Goal: Check status: Check status

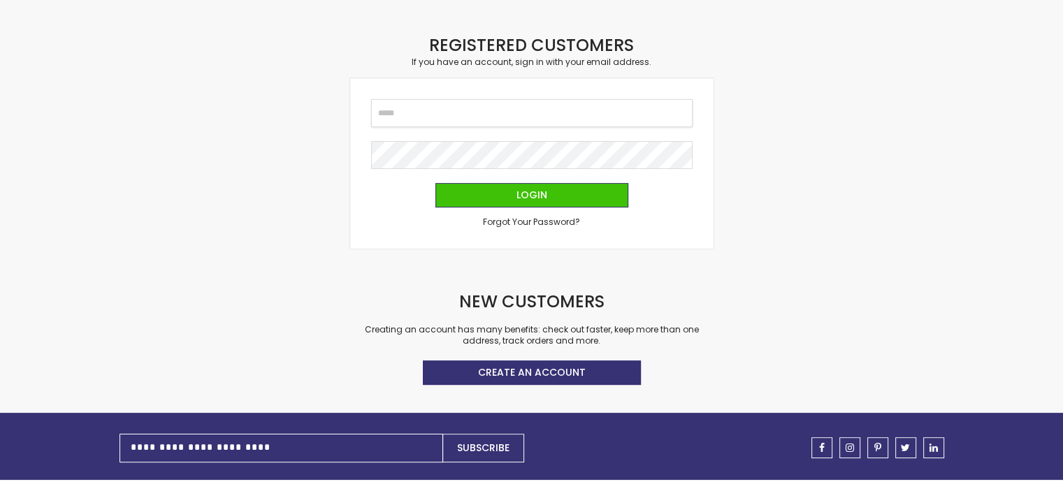
click at [524, 116] on input "Email" at bounding box center [532, 113] width 322 height 28
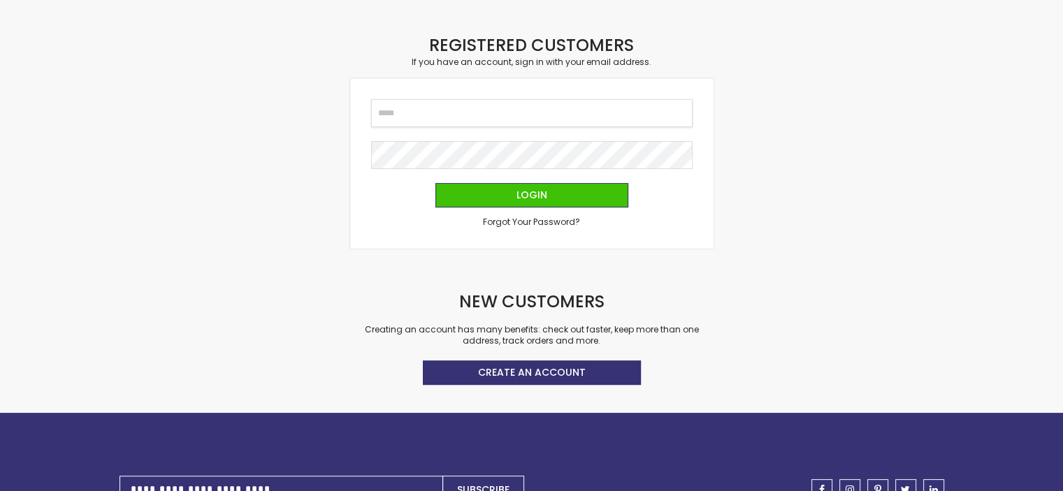
scroll to position [234, 0]
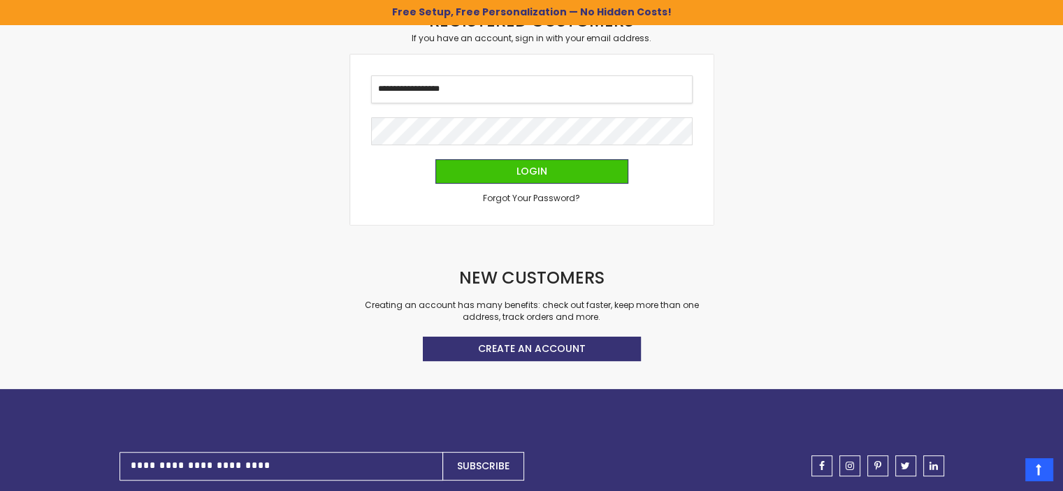
type input "**********"
click at [512, 166] on button "Login" at bounding box center [531, 171] width 193 height 24
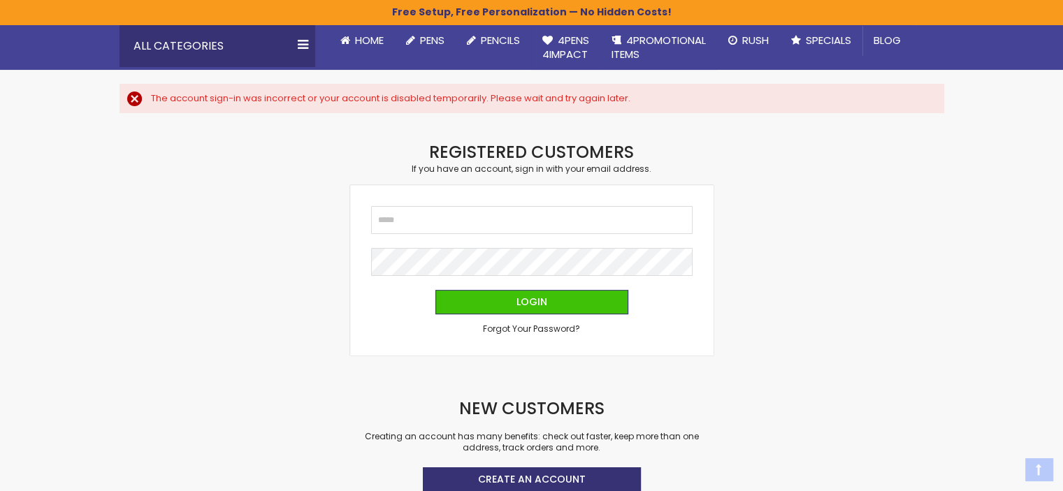
scroll to position [140, 0]
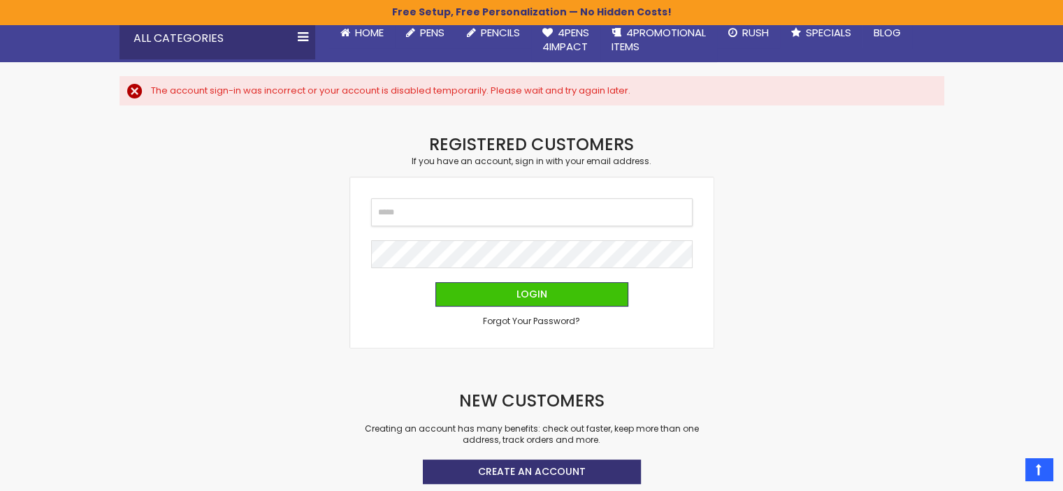
click at [420, 215] on input "Email" at bounding box center [532, 213] width 322 height 28
type input "**********"
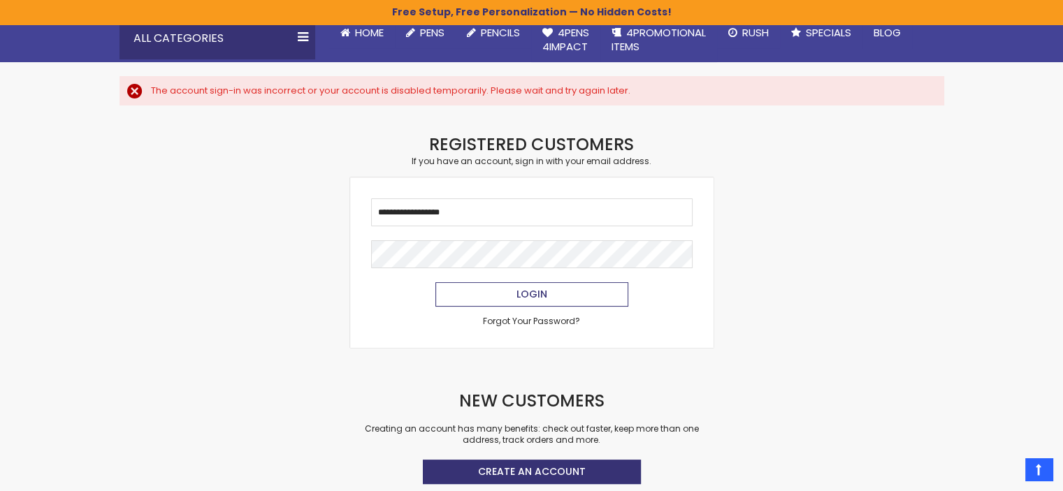
click at [498, 290] on button "Login" at bounding box center [531, 294] width 193 height 24
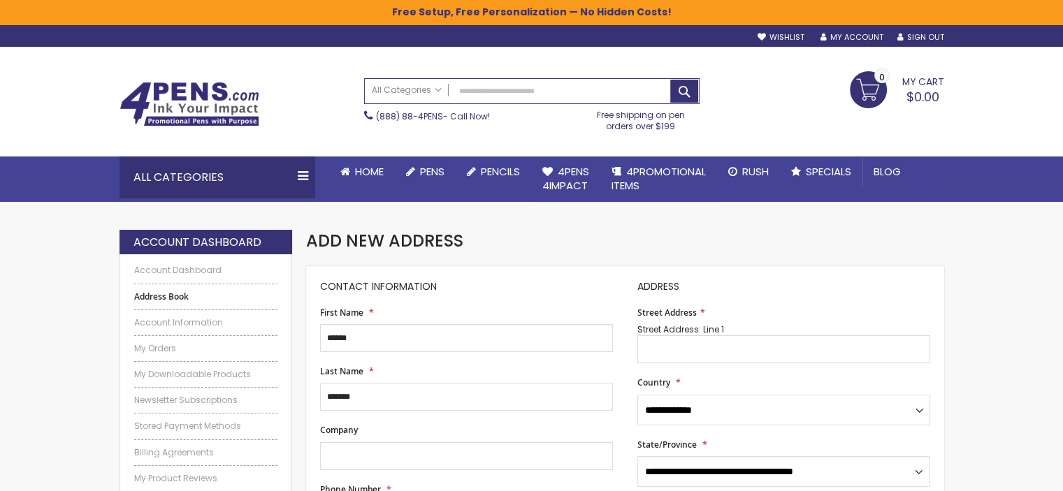
scroll to position [70, 0]
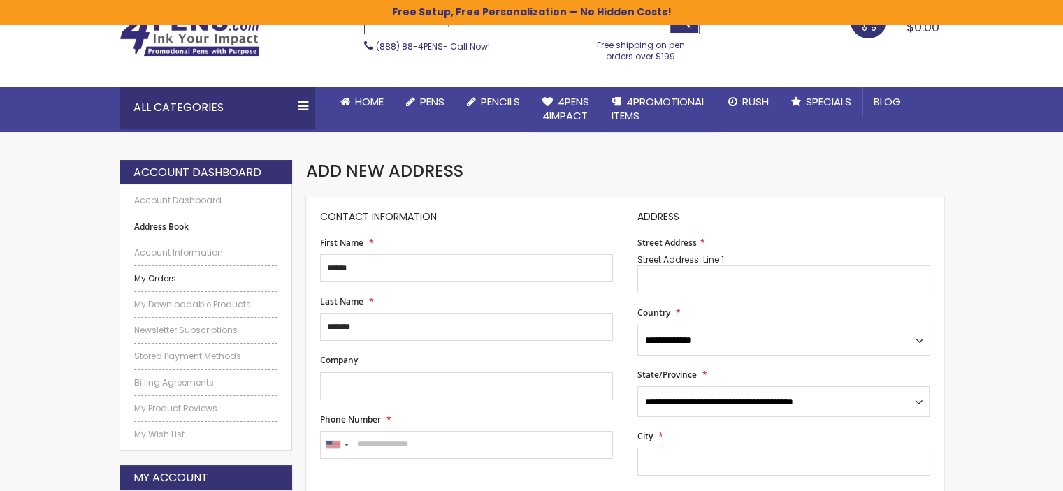
click at [173, 280] on link "My Orders" at bounding box center [206, 278] width 144 height 11
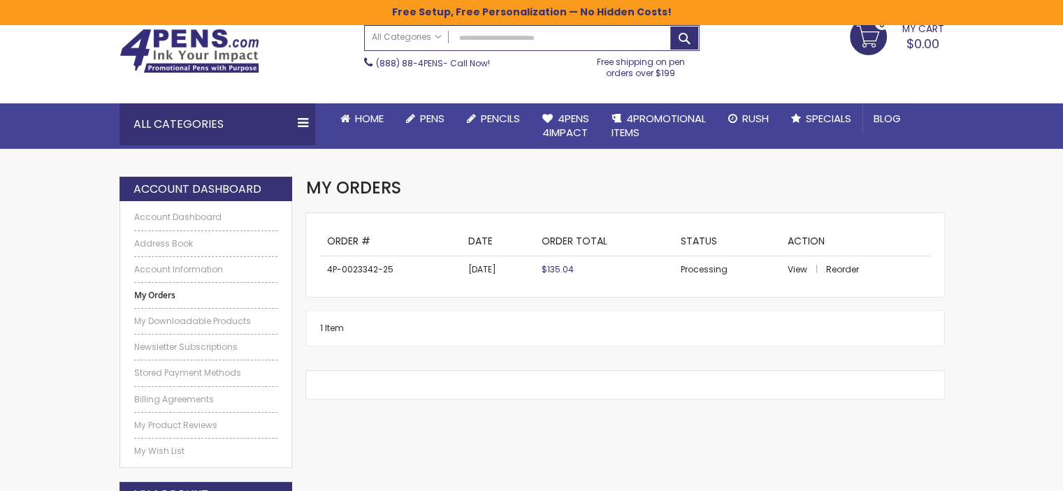
scroll to position [140, 0]
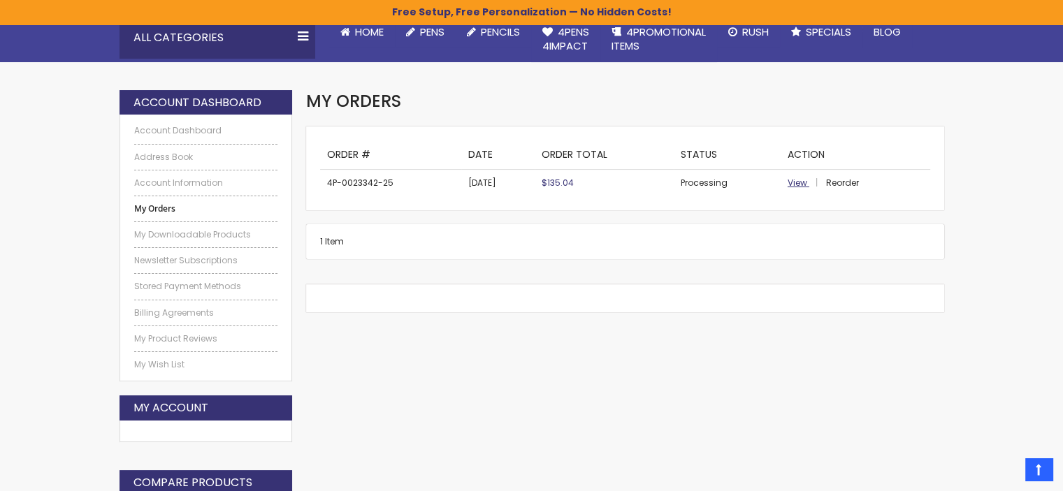
click at [800, 184] on span "View" at bounding box center [798, 183] width 20 height 12
